Goal: Information Seeking & Learning: Learn about a topic

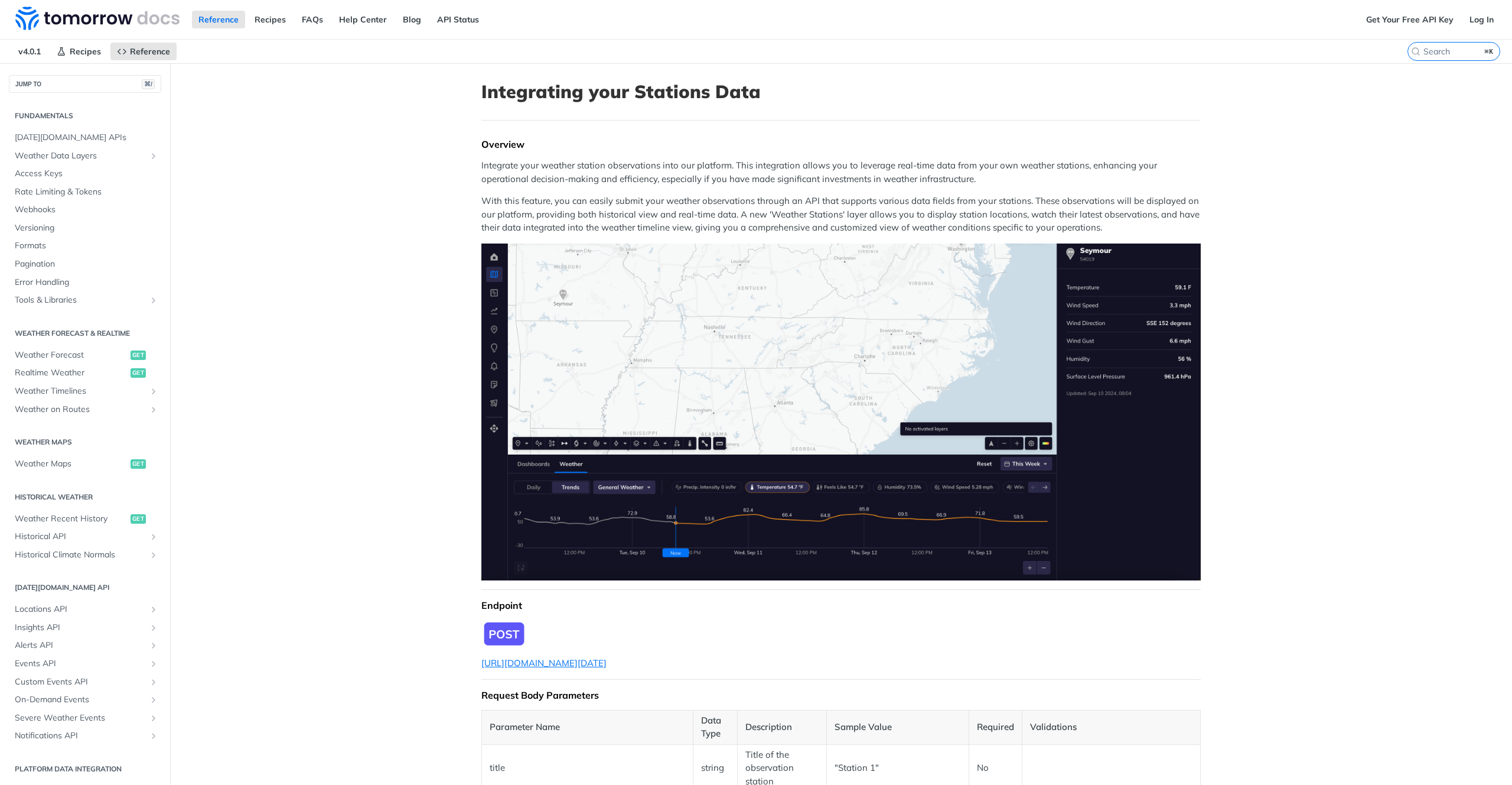
scroll to position [1, 0]
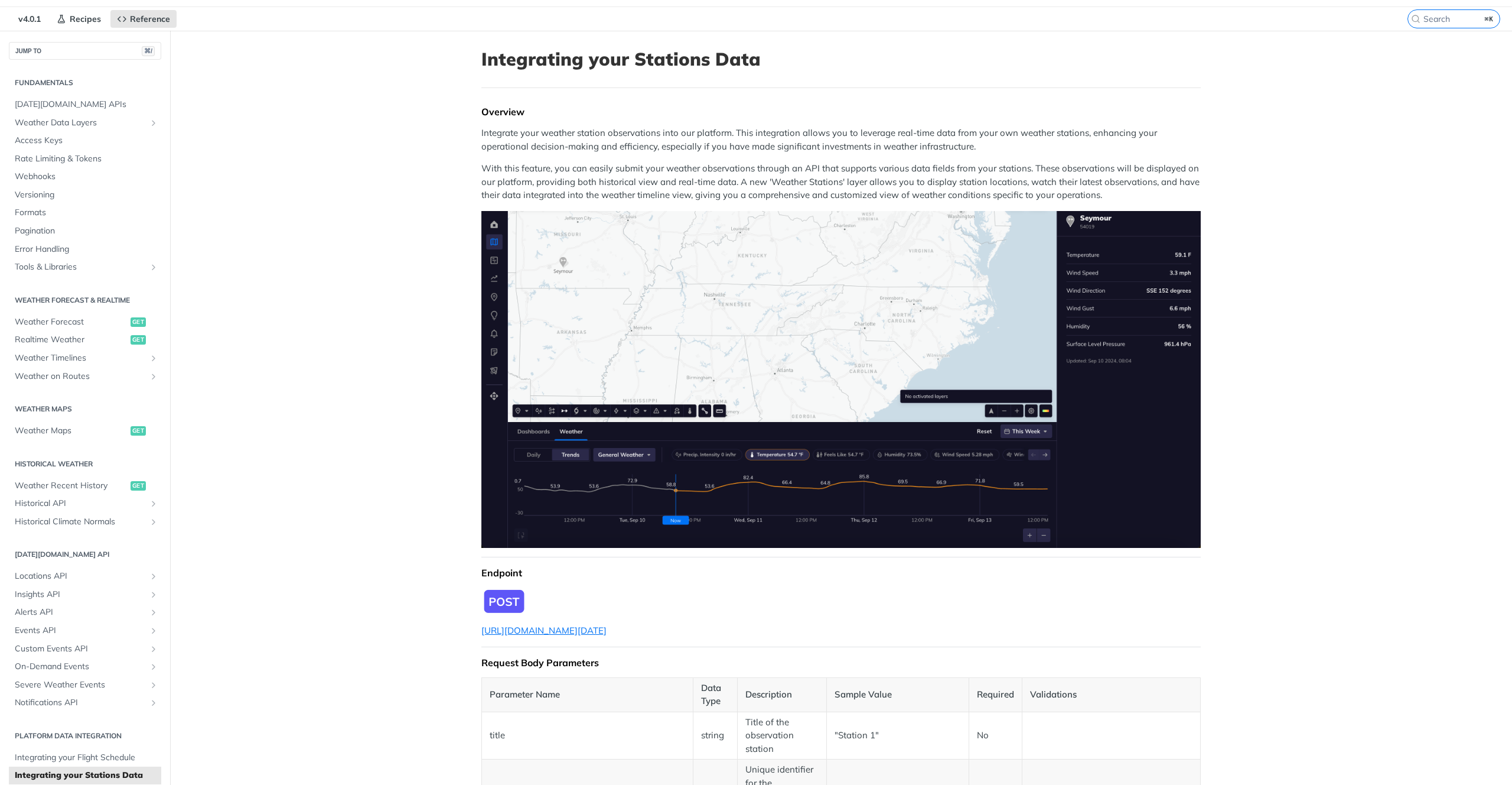
scroll to position [0, 0]
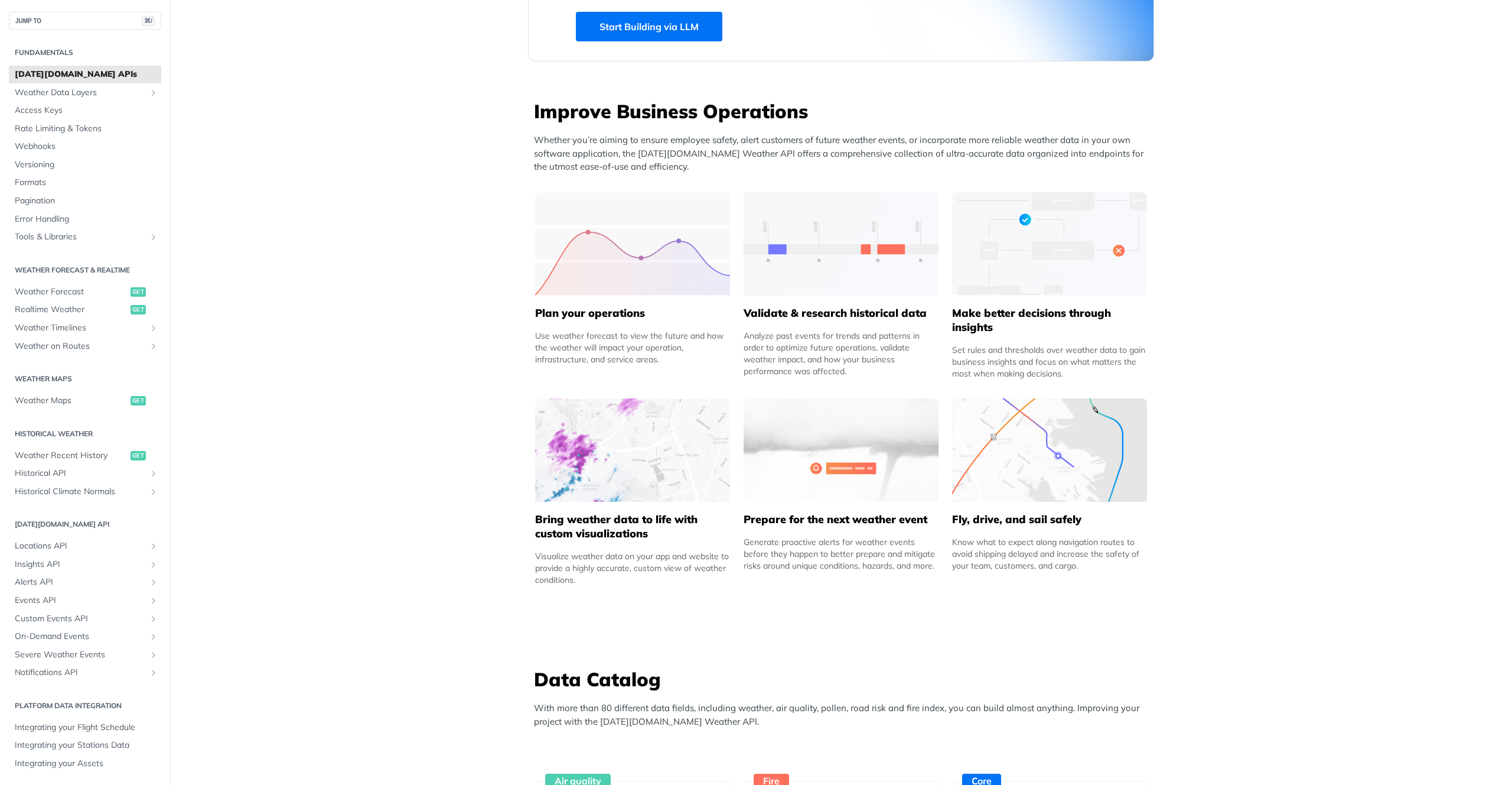
scroll to position [389, 0]
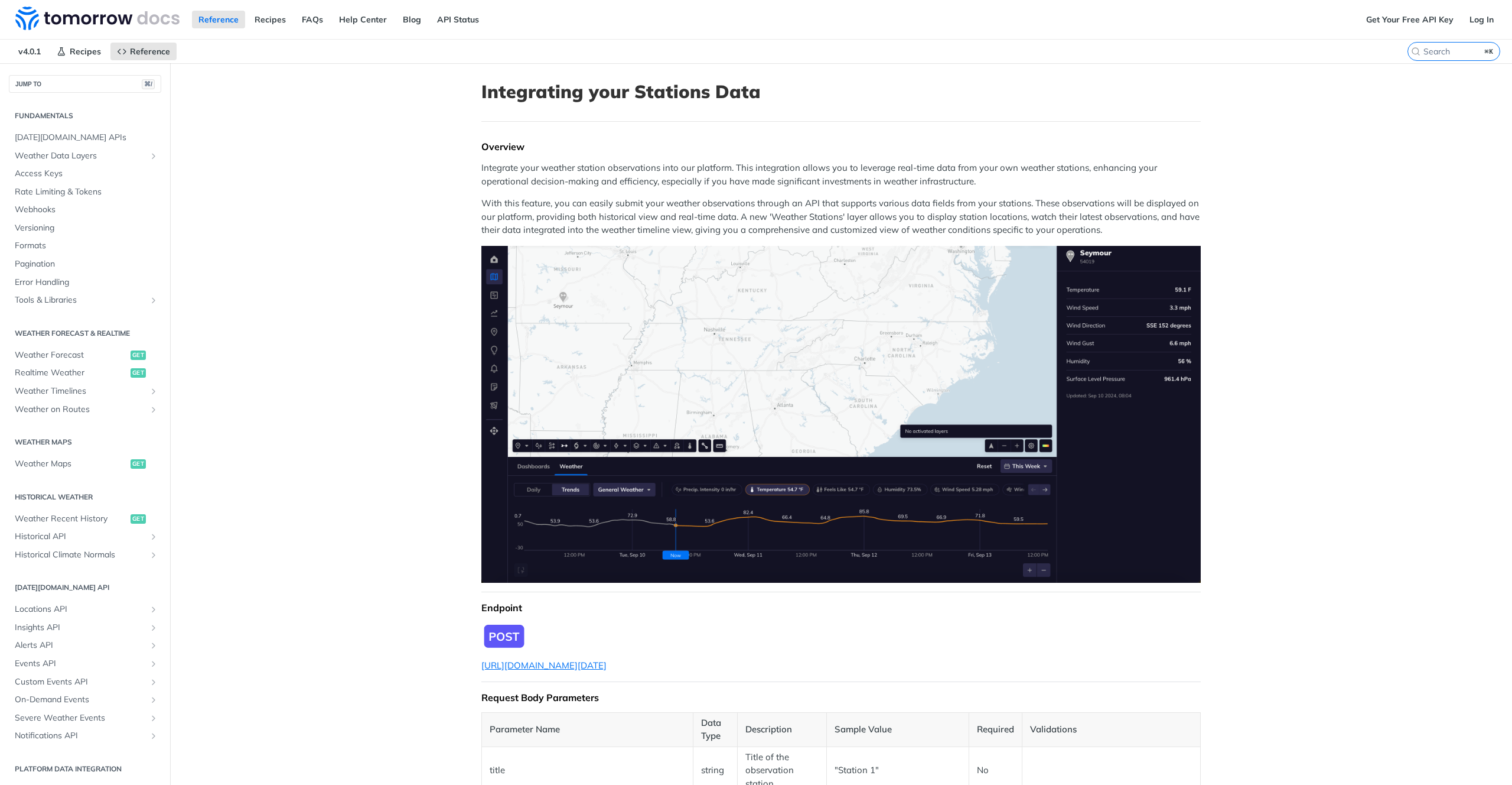
scroll to position [1, 0]
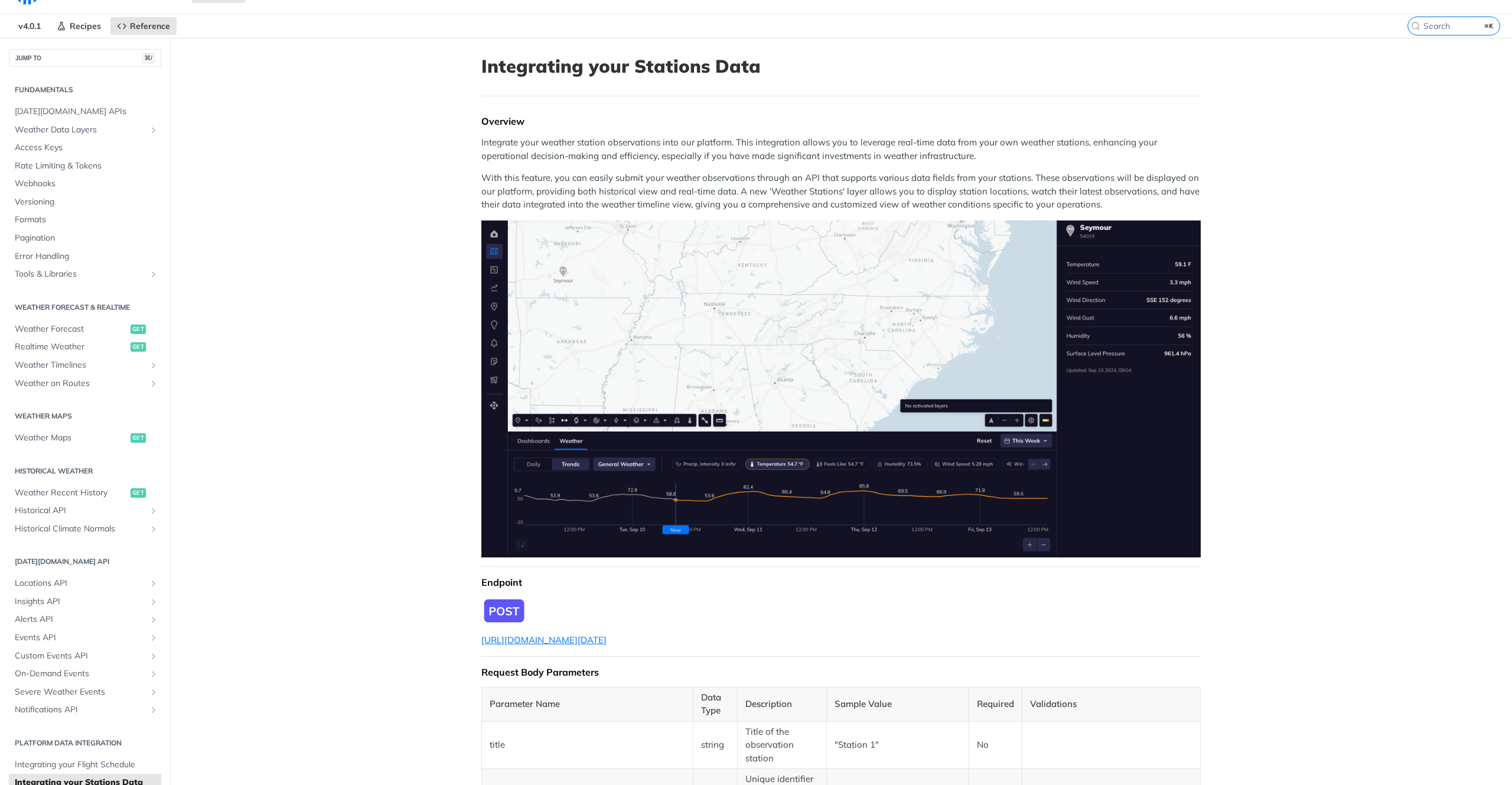
scroll to position [26, 0]
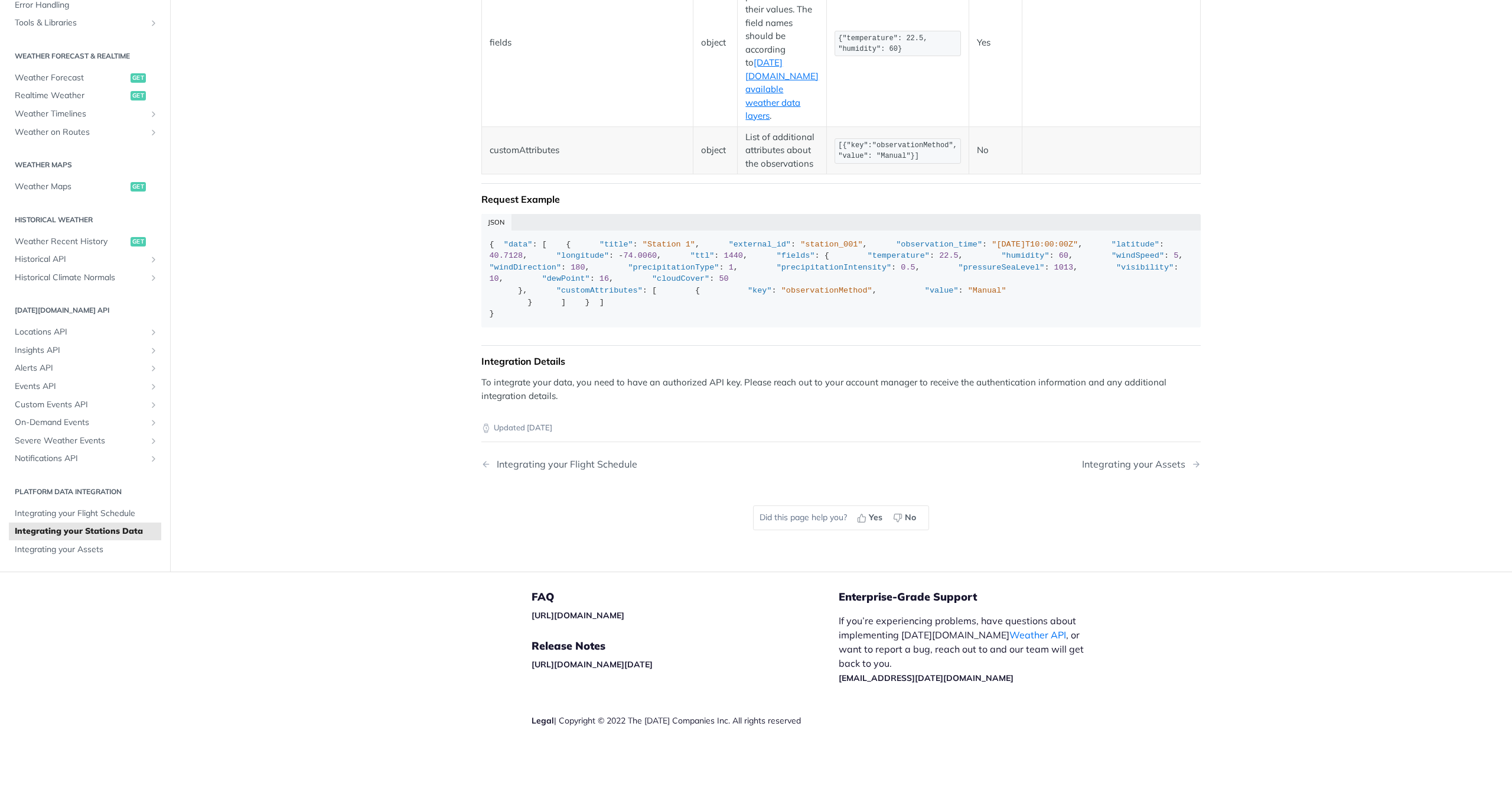
scroll to position [1276, 0]
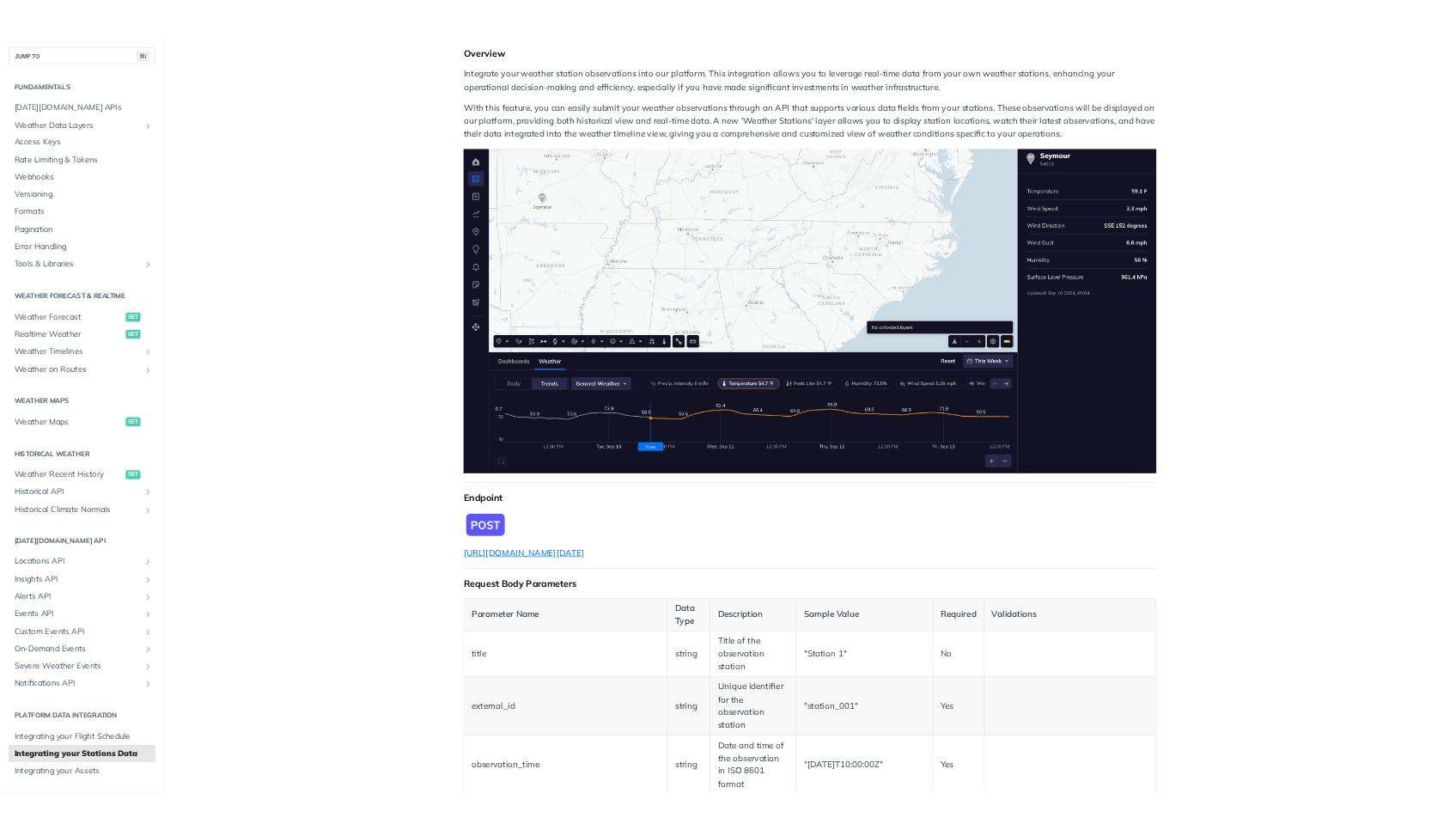
scroll to position [186, 0]
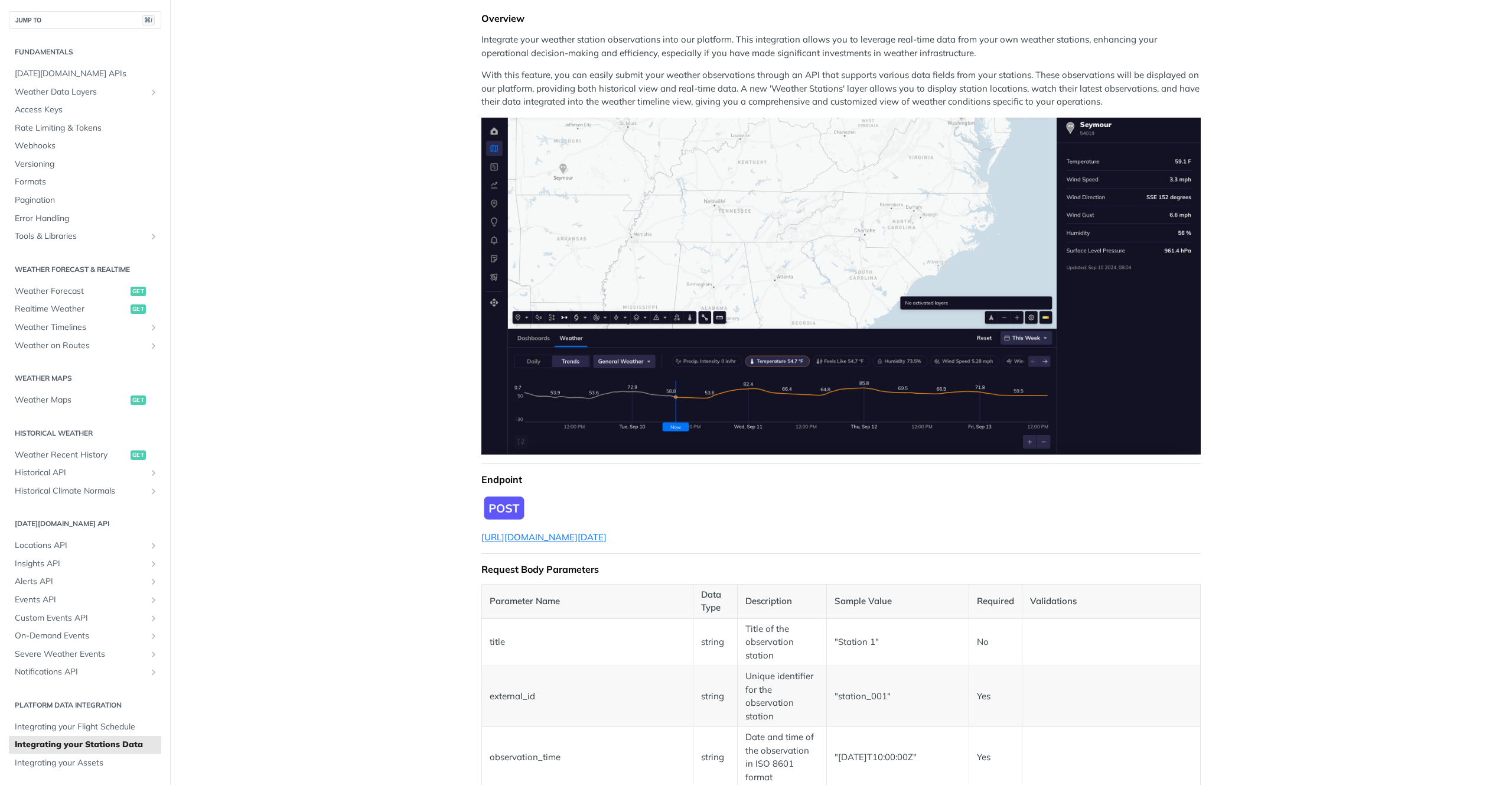
click at [242, 395] on main "JUMP TO ⌘/ Fundamentals [DATE][DOMAIN_NAME] APIs Weather Data Layers Core Proba…" at bounding box center [756, 738] width 1512 height 1607
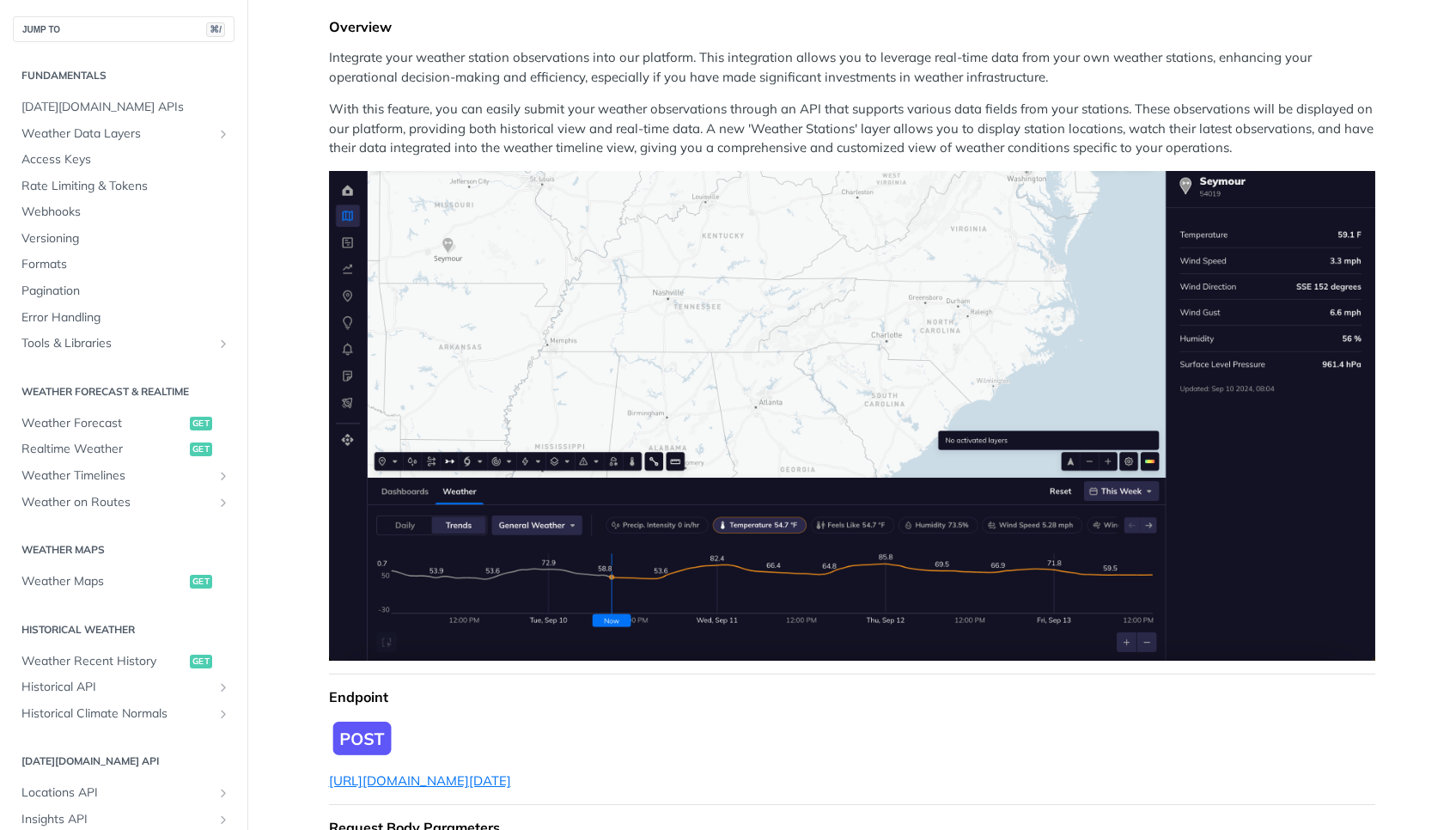
scroll to position [0, 0]
click at [1213, 227] on img "Expand image" at bounding box center [852, 415] width 1046 height 490
